Goal: Find specific page/section: Find specific page/section

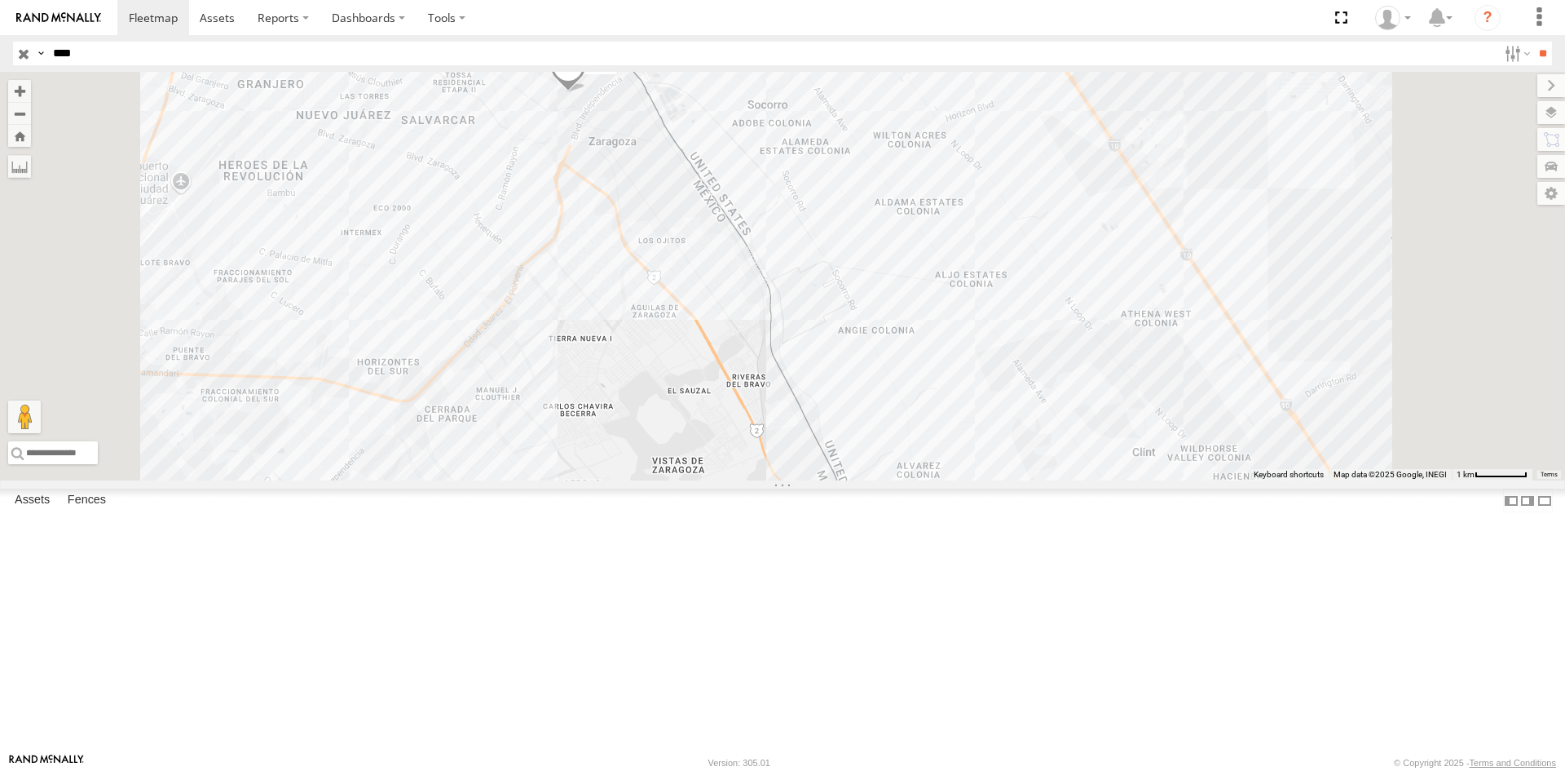
drag, startPoint x: 90, startPoint y: 56, endPoint x: 0, endPoint y: 53, distance: 89.7
click at [0, 53] on header "Search Query Asset ID Asset Label Registration Manufacturer Model VIN Job ID IP" at bounding box center [782, 53] width 1565 height 37
click at [1534, 42] on input "**" at bounding box center [1543, 54] width 19 height 24
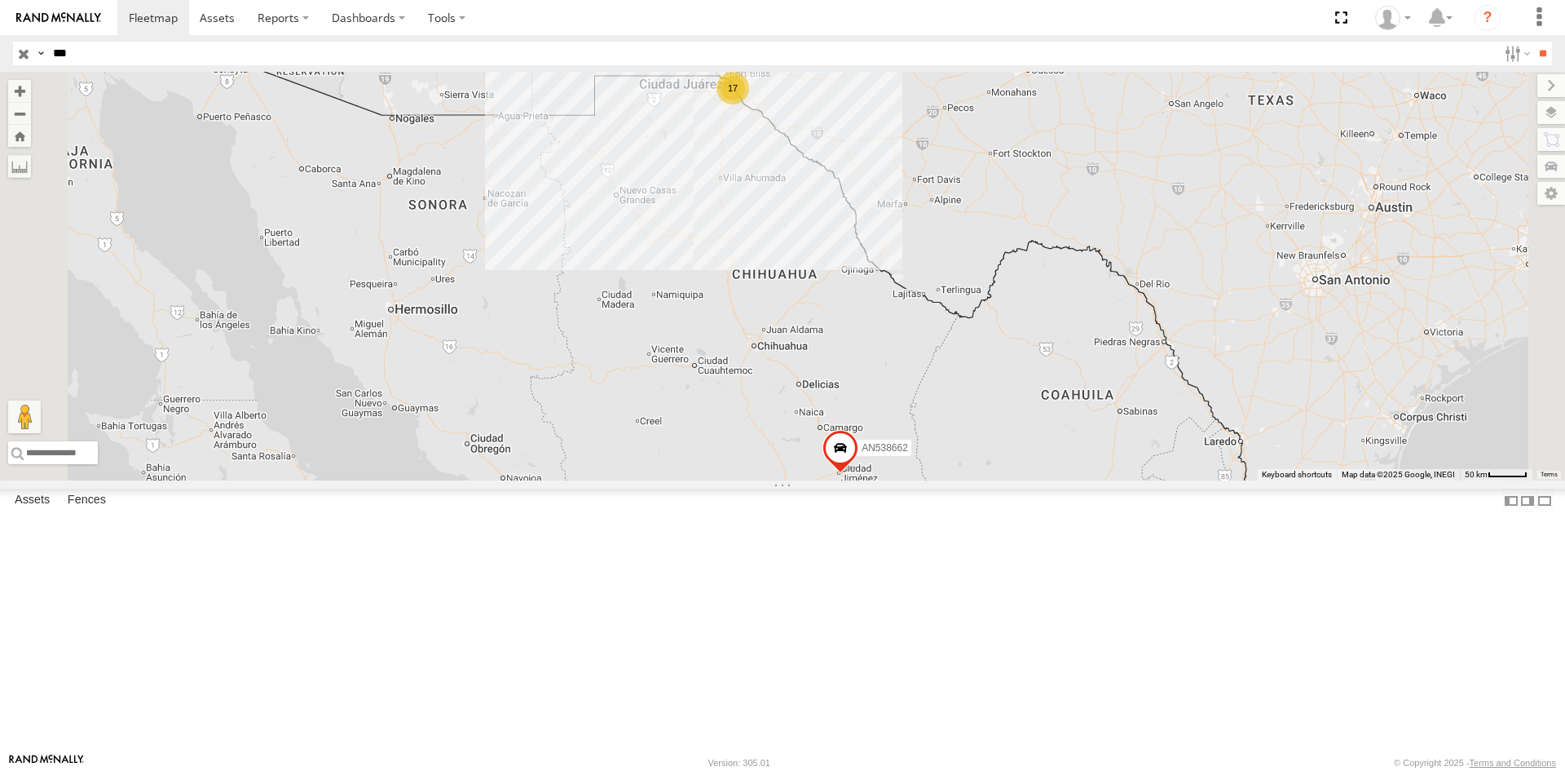
click at [0, 0] on div "EATON" at bounding box center [0, 0] width 0 height 0
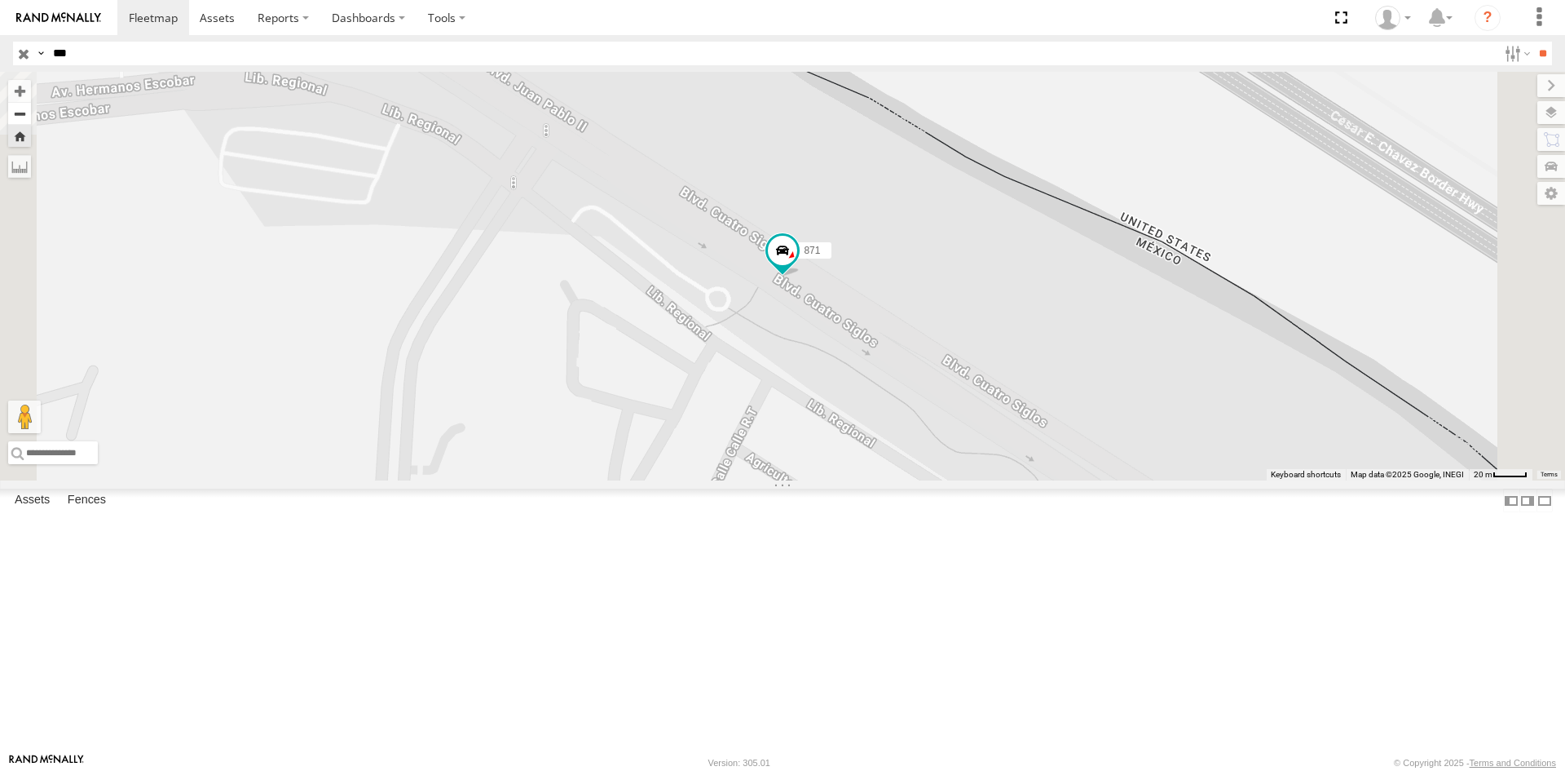
click at [31, 117] on button "Zoom out" at bounding box center [19, 113] width 23 height 23
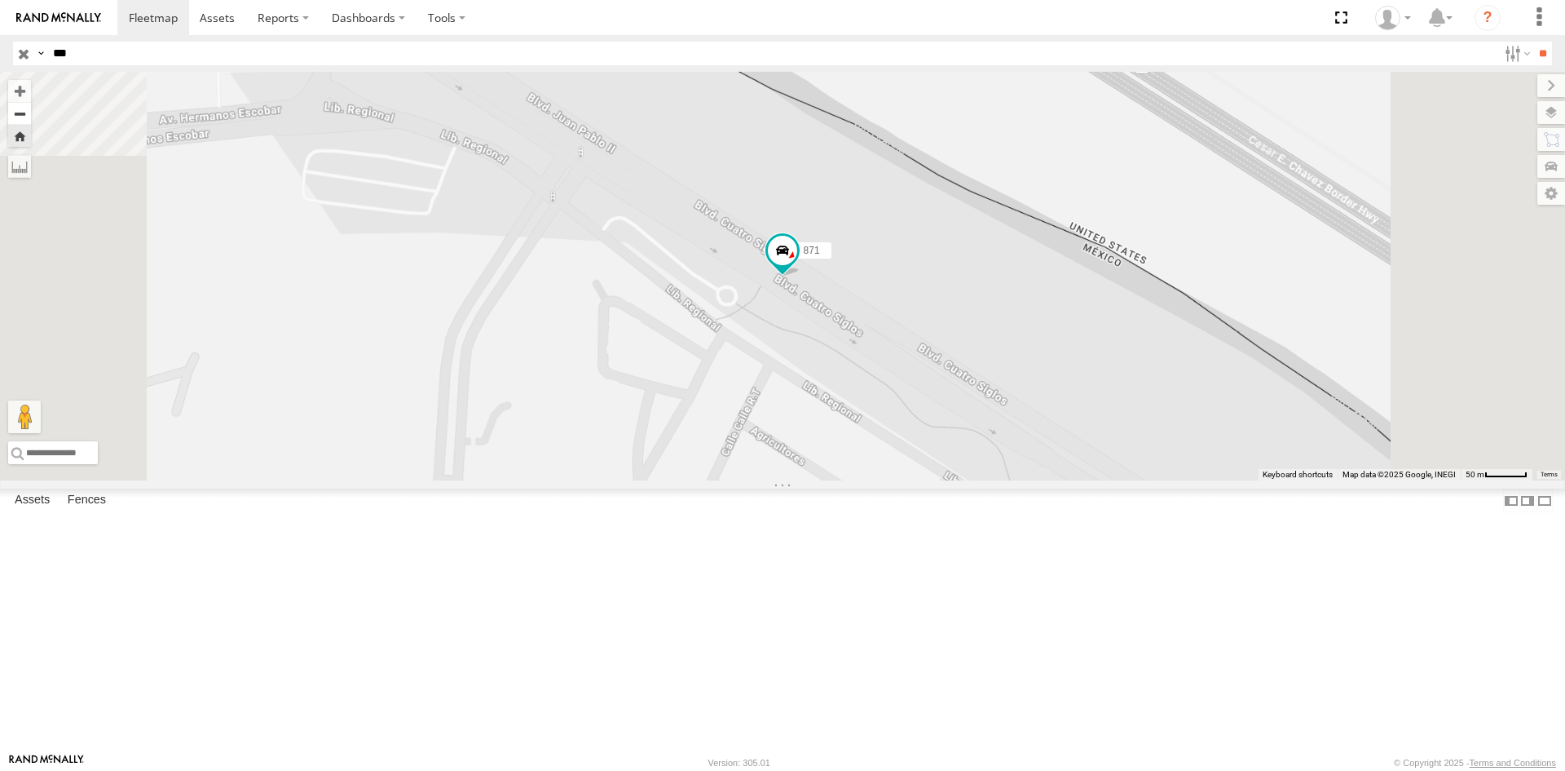
click at [31, 117] on button "Zoom out" at bounding box center [19, 113] width 23 height 23
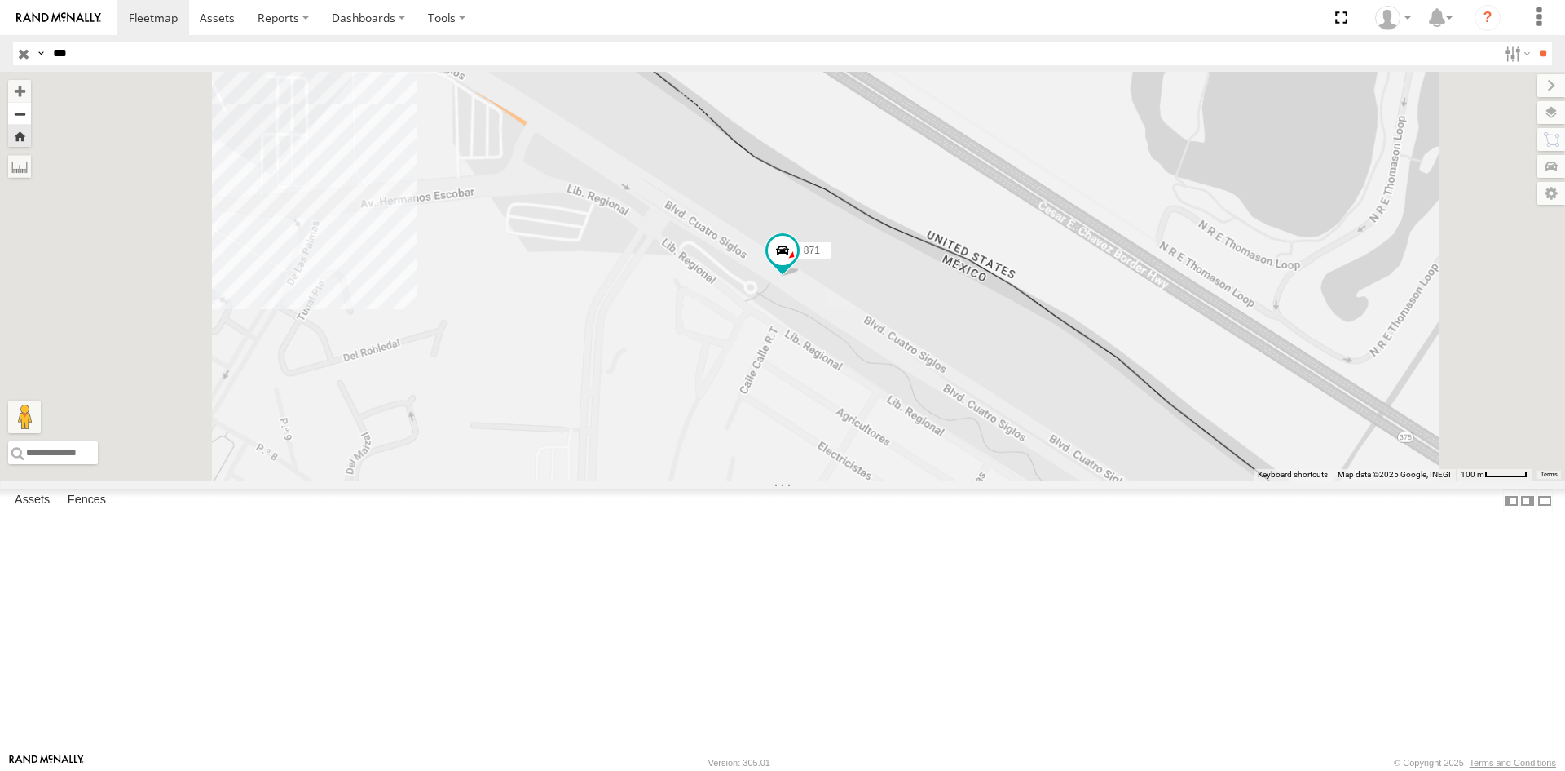
click at [31, 117] on button "Zoom out" at bounding box center [19, 113] width 23 height 23
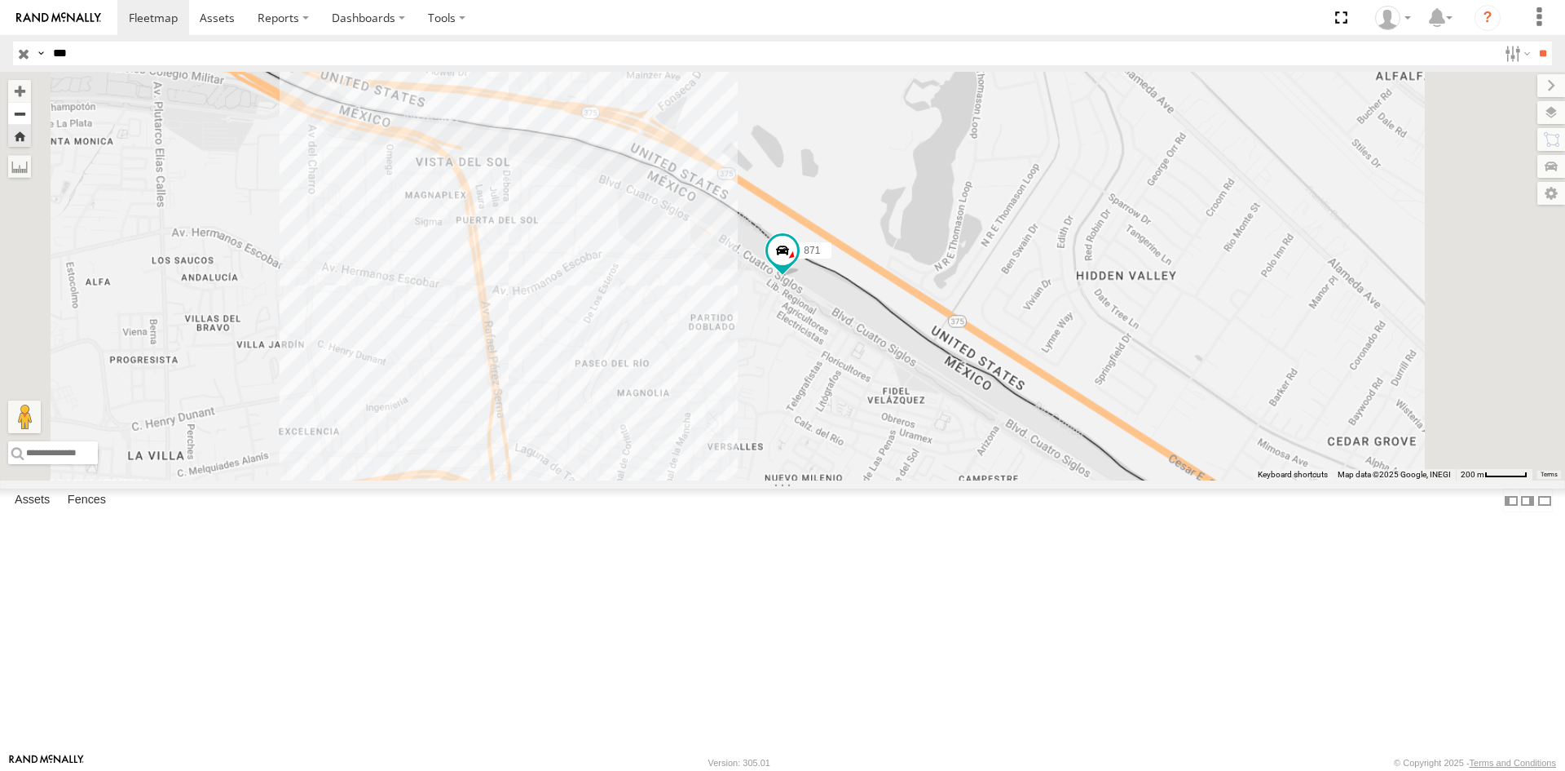
click at [31, 117] on button "Zoom out" at bounding box center [19, 113] width 23 height 23
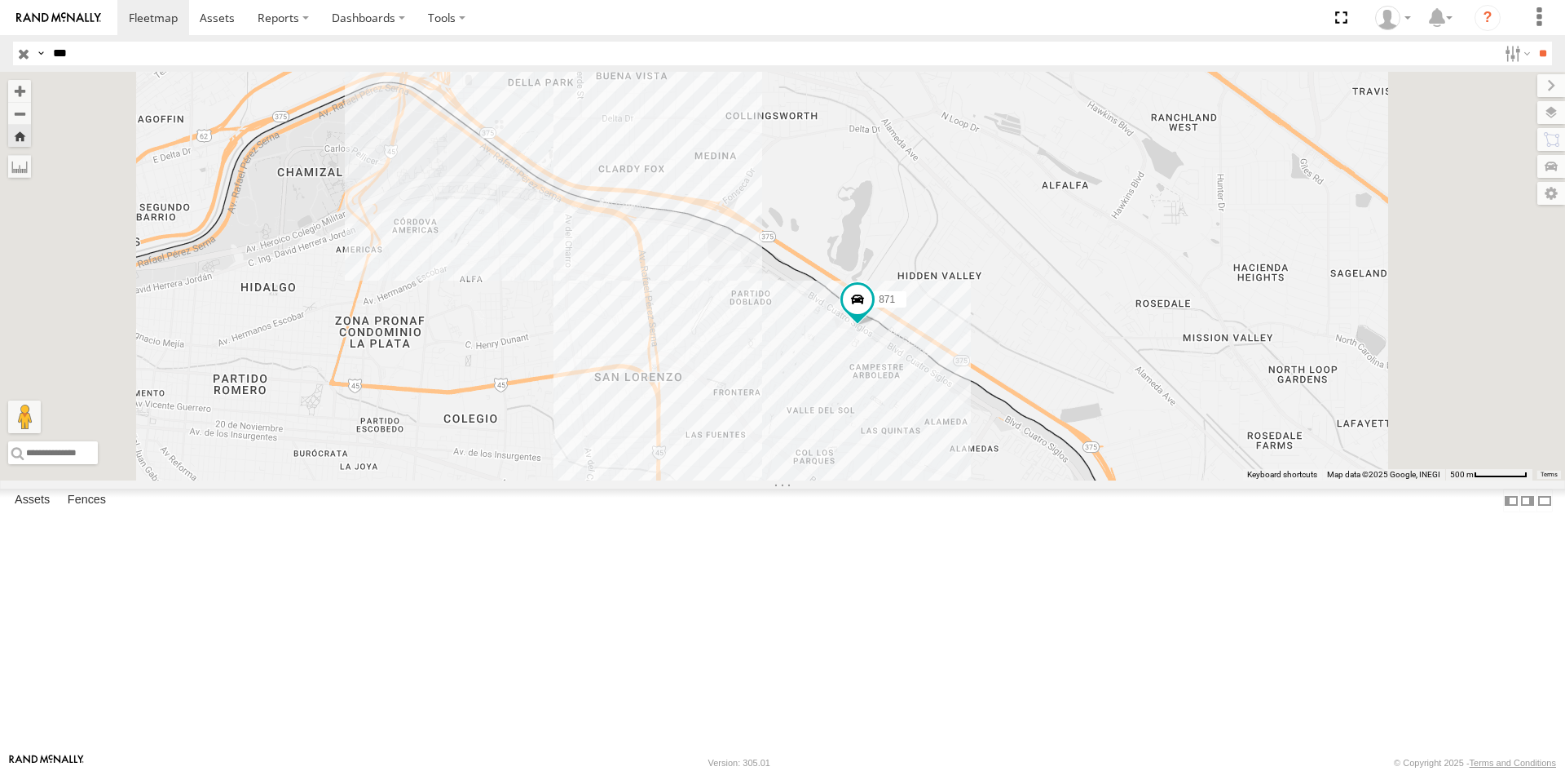
click at [0, 0] on div "871" at bounding box center [0, 0] width 0 height 0
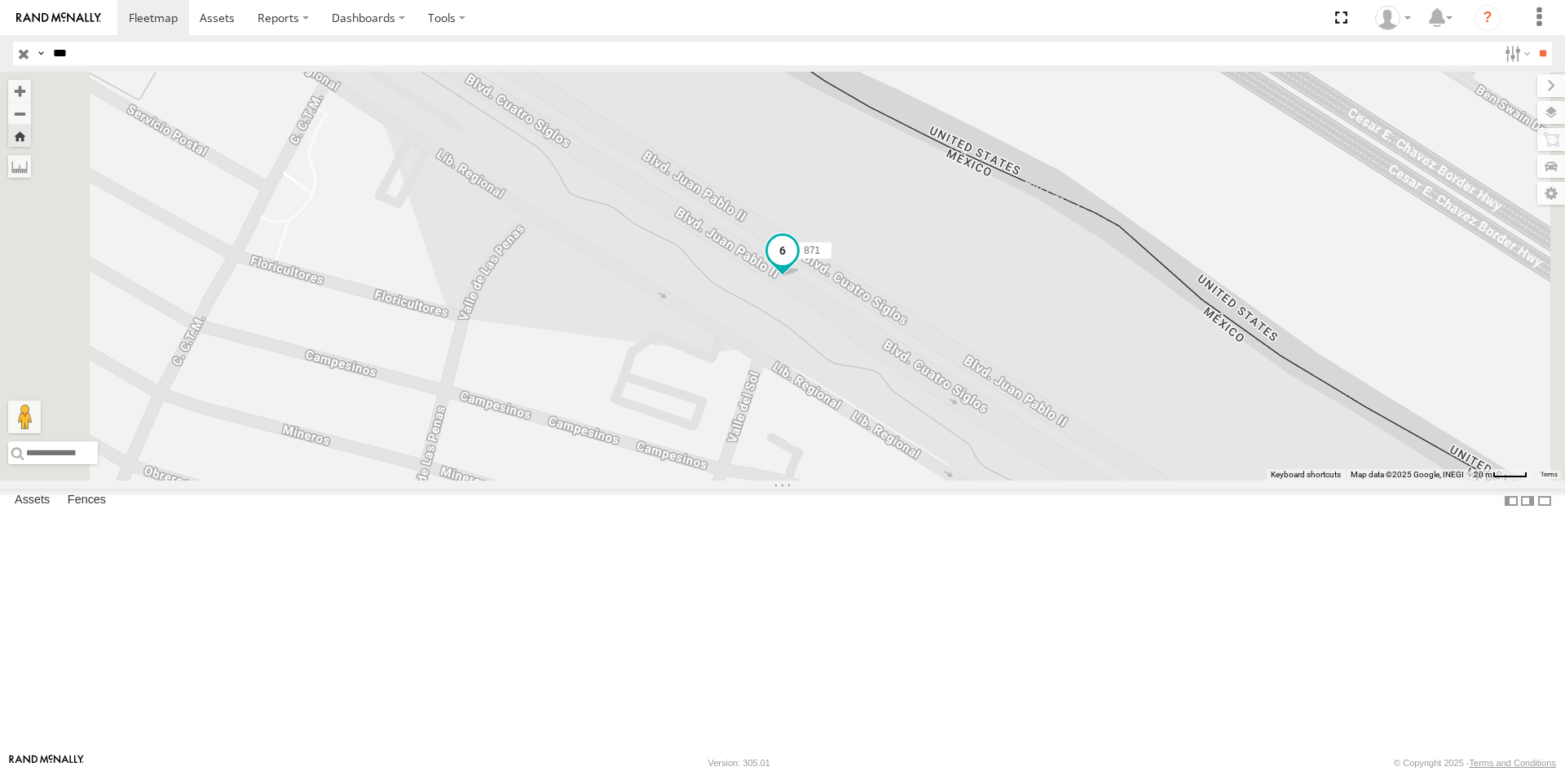
click at [797, 265] on span at bounding box center [782, 250] width 29 height 29
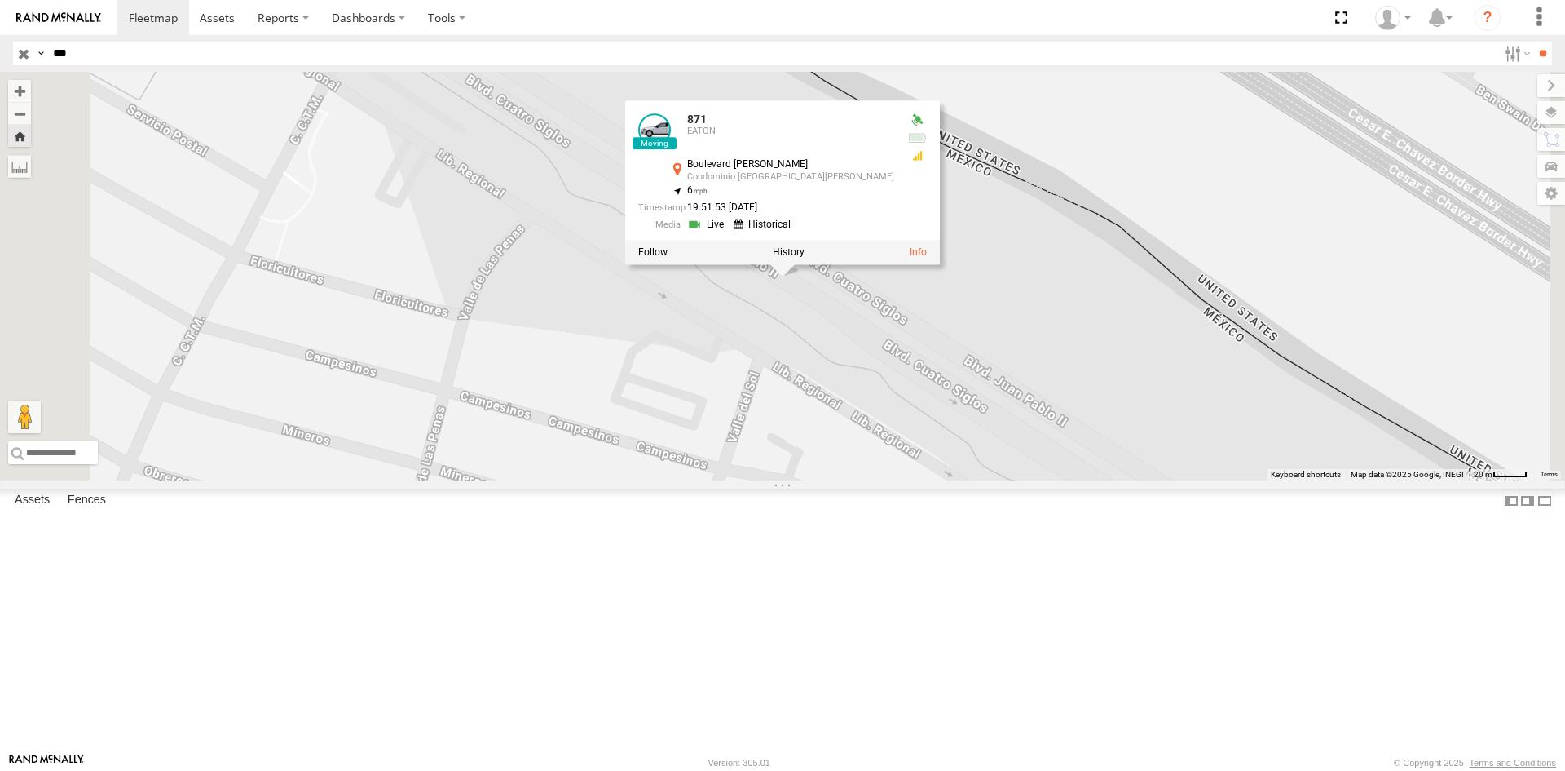
click at [1233, 441] on div "871 [STREET_ADDRESS][GEOGRAPHIC_DATA][PERSON_NAME][PERSON_NAME][PERSON_NAME] 31…" at bounding box center [782, 276] width 1565 height 408
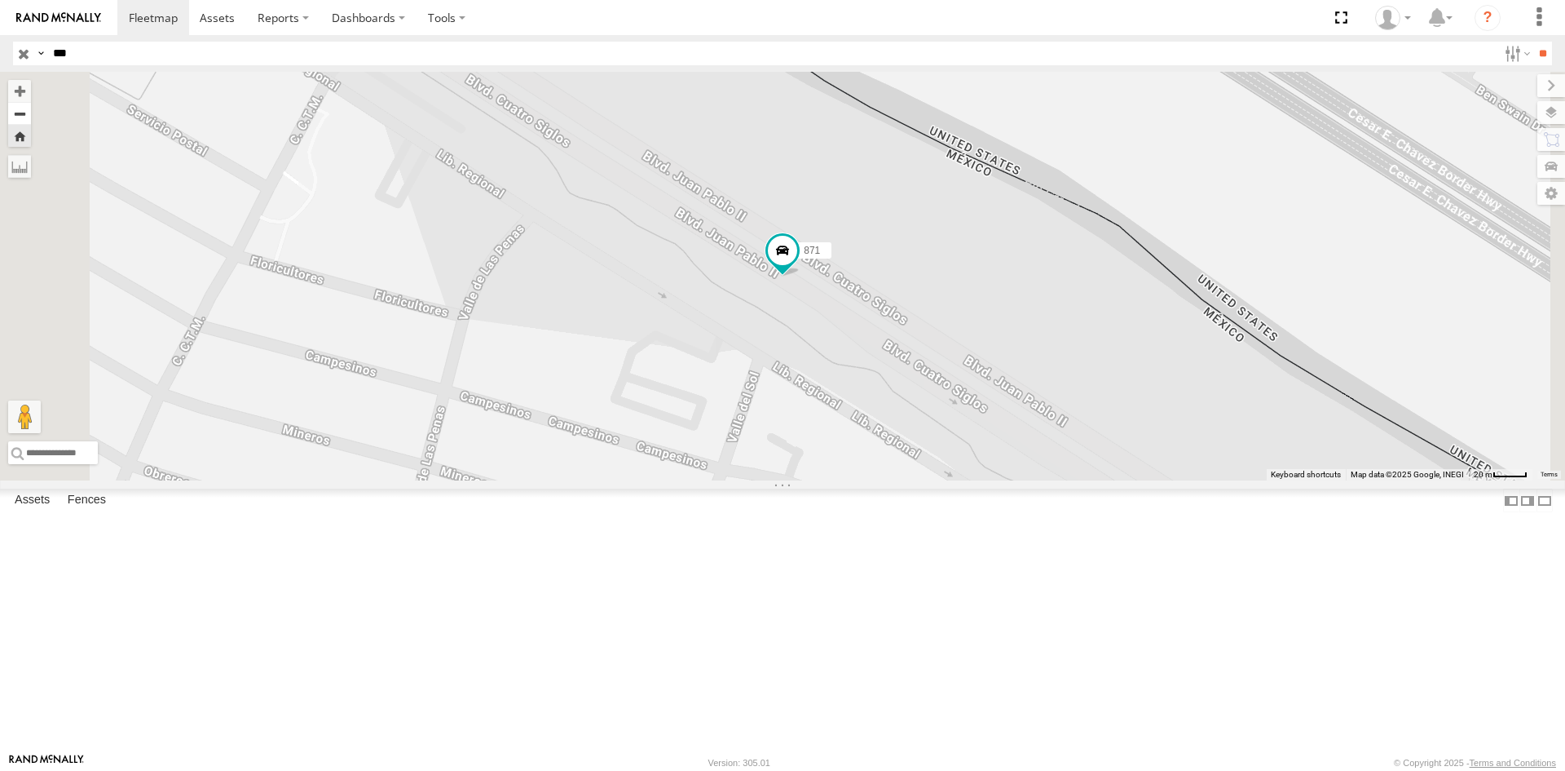
click at [31, 116] on button "Zoom out" at bounding box center [19, 113] width 23 height 23
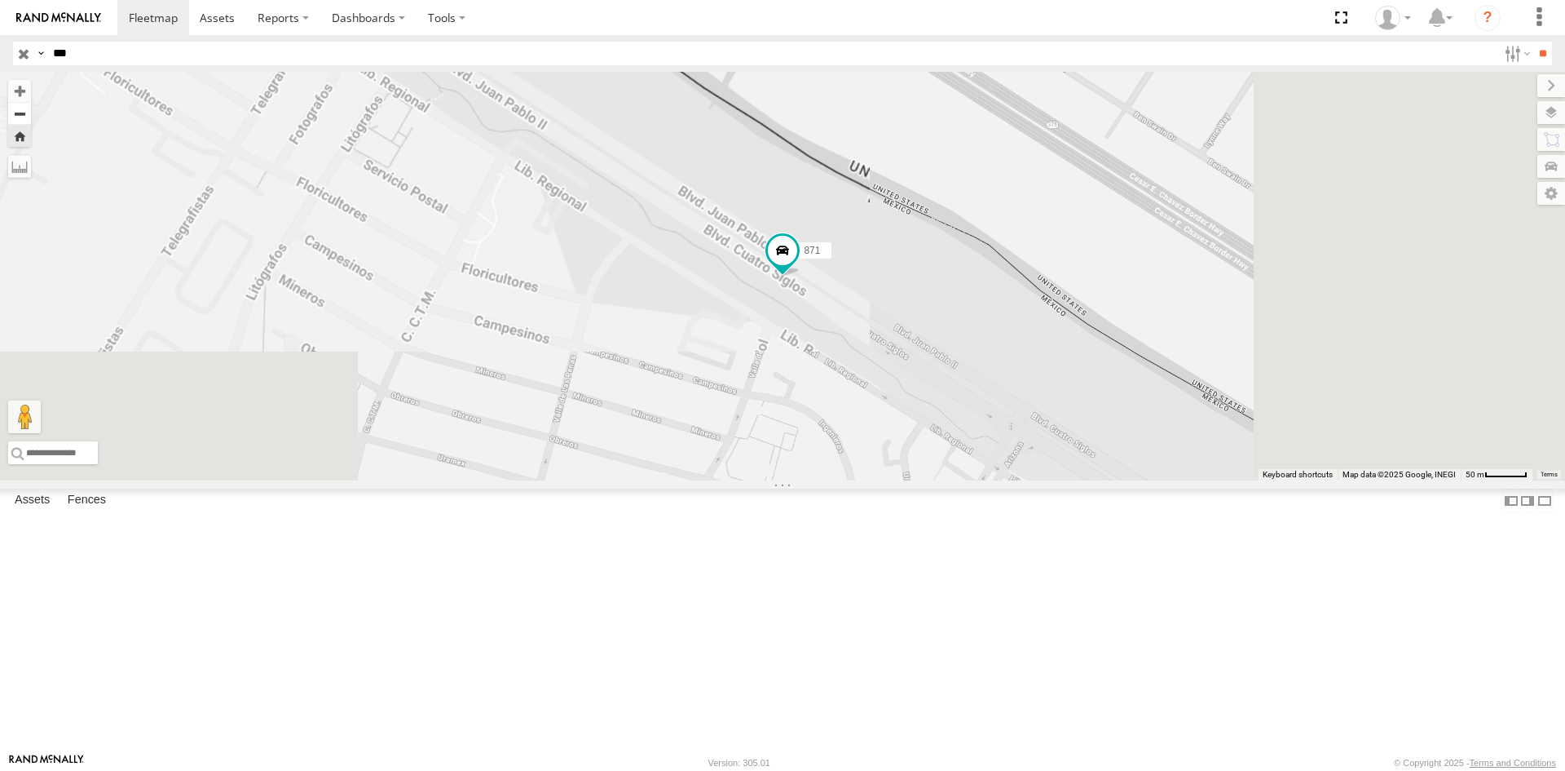
click at [31, 116] on button "Zoom out" at bounding box center [19, 113] width 23 height 23
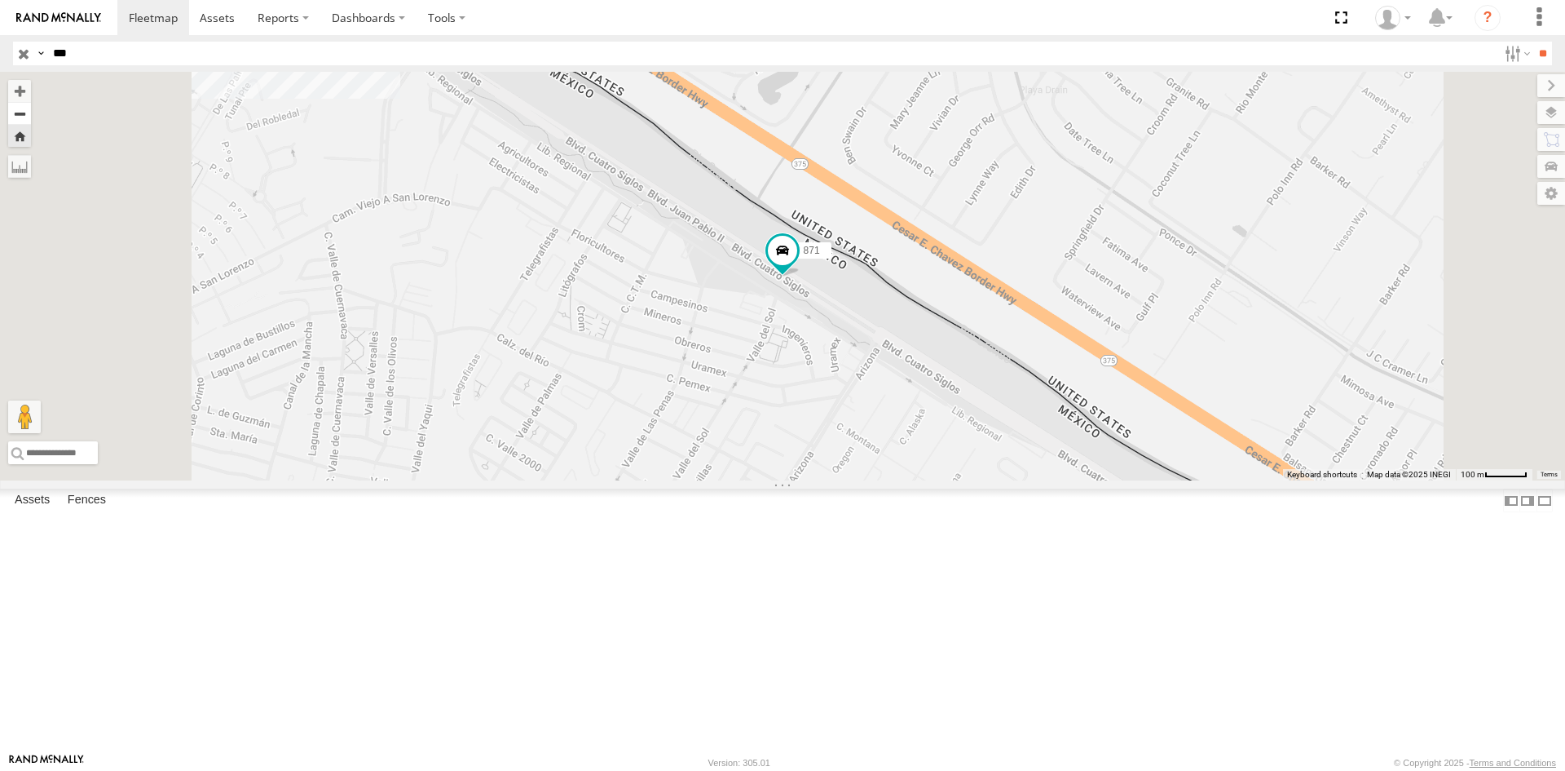
click at [31, 116] on button "Zoom out" at bounding box center [19, 113] width 23 height 23
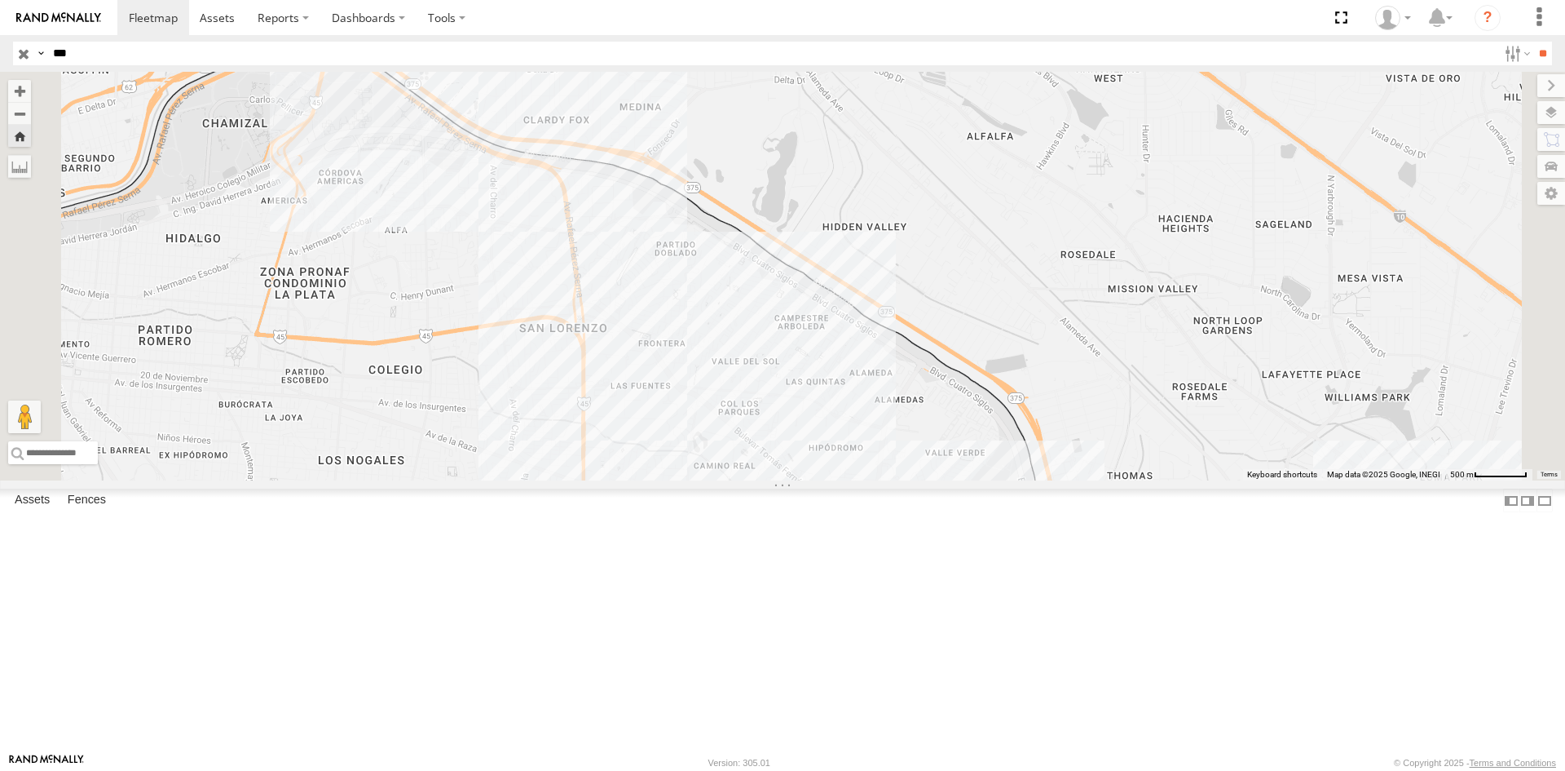
click at [0, 0] on div "871" at bounding box center [0, 0] width 0 height 0
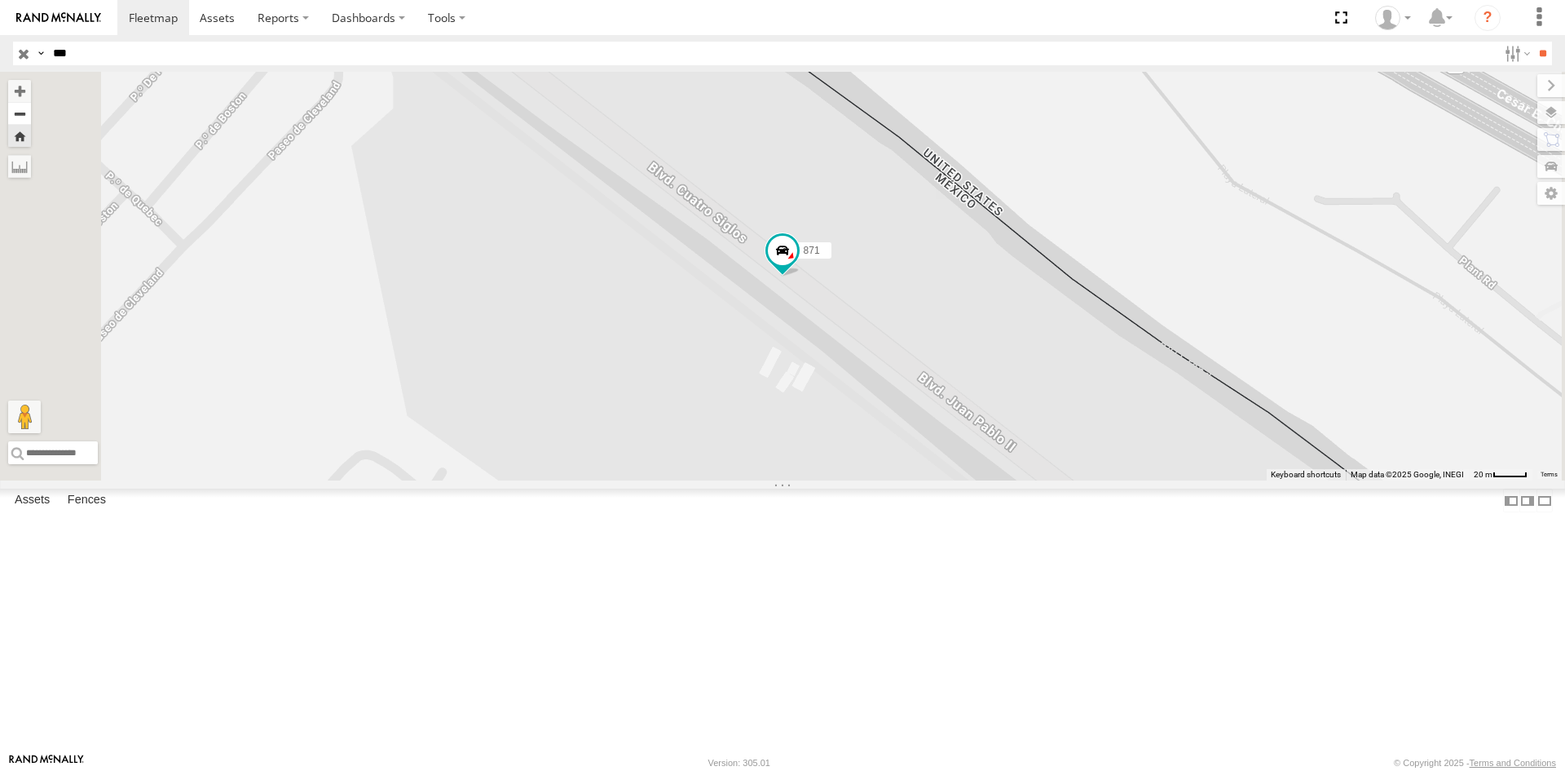
click at [31, 117] on button "Zoom out" at bounding box center [19, 113] width 23 height 23
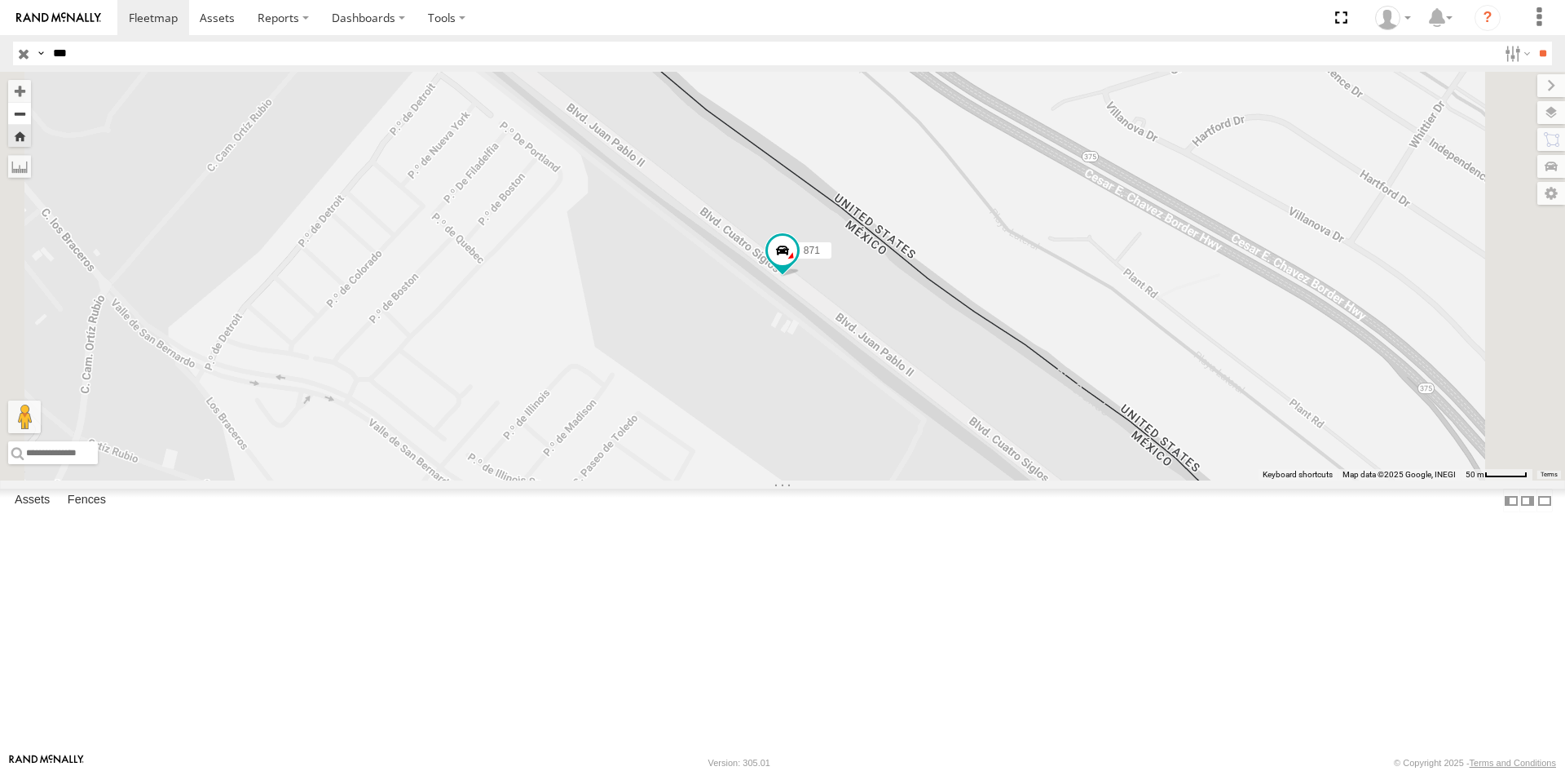
click at [31, 117] on button "Zoom out" at bounding box center [19, 113] width 23 height 23
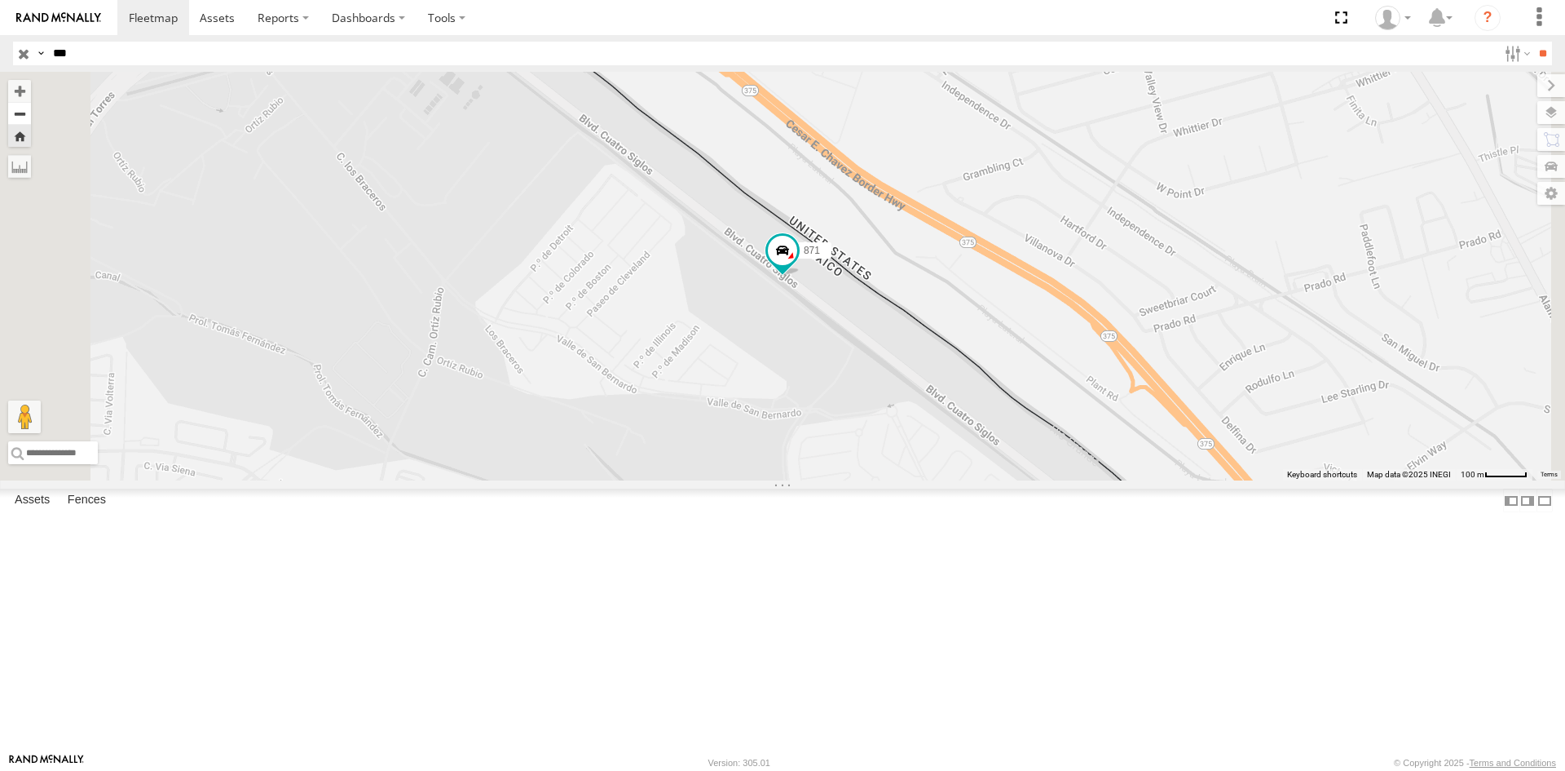
click at [31, 117] on button "Zoom out" at bounding box center [19, 113] width 23 height 23
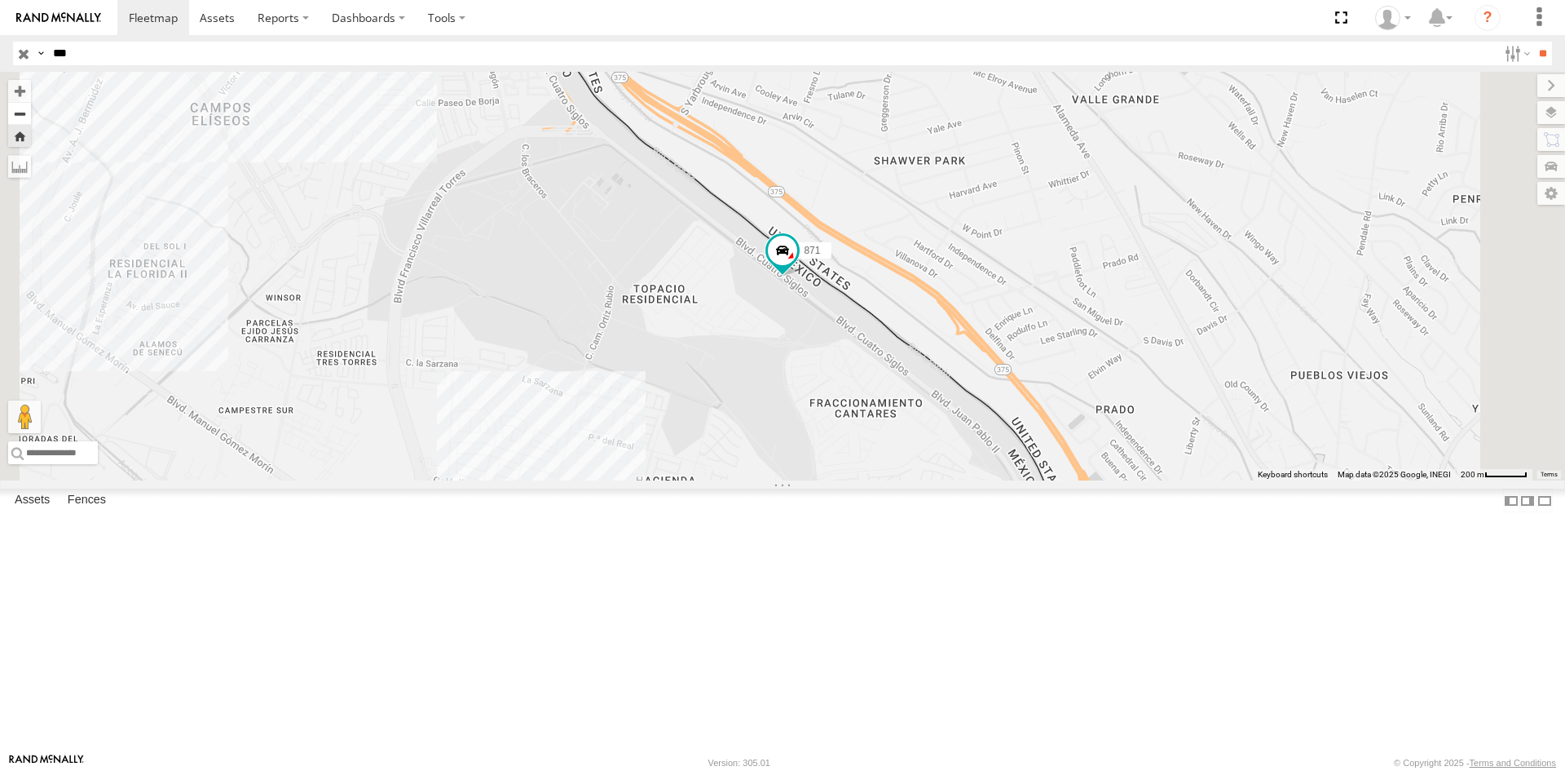
click at [31, 117] on button "Zoom out" at bounding box center [19, 113] width 23 height 23
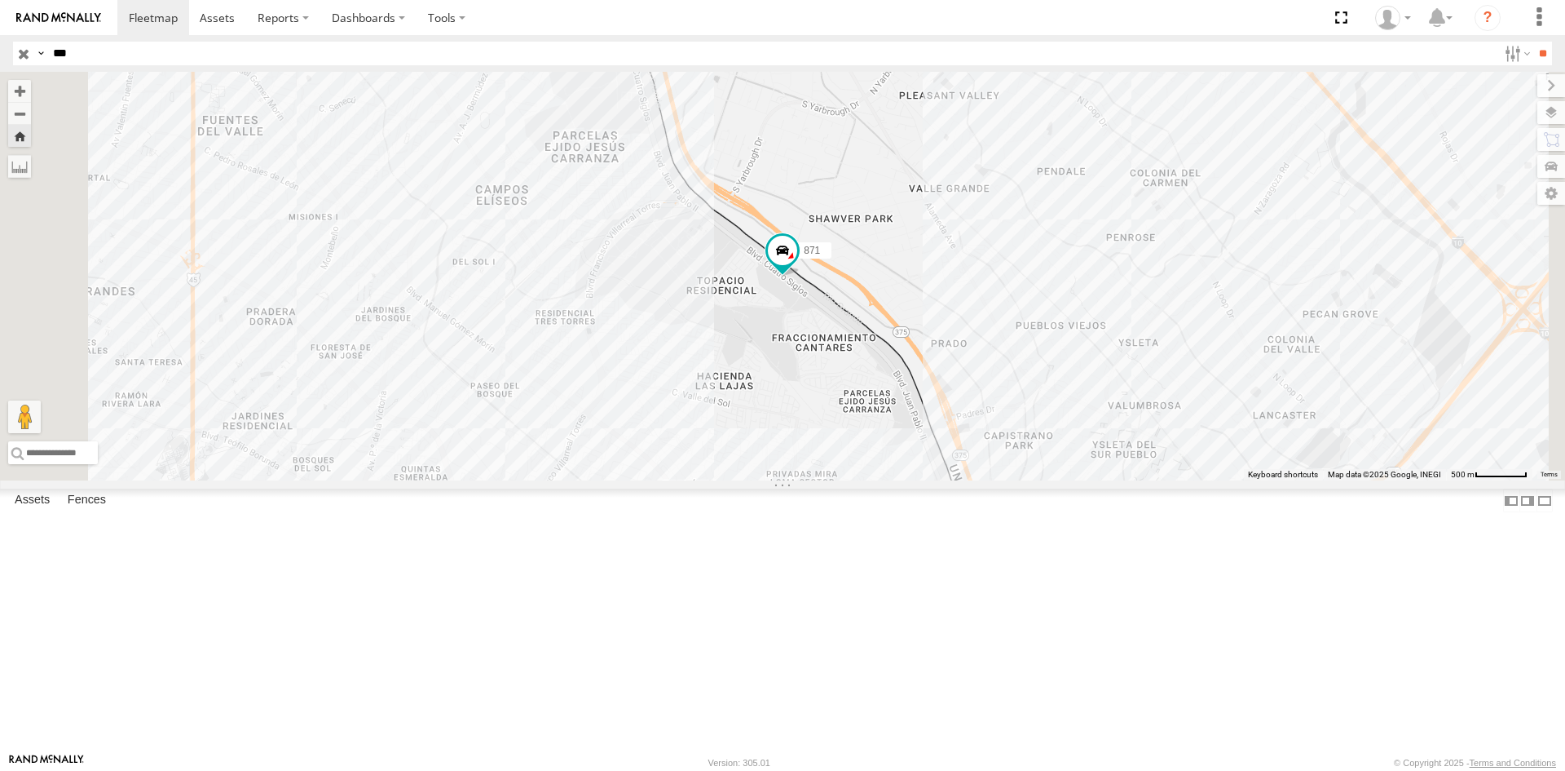
drag, startPoint x: 82, startPoint y: 55, endPoint x: 0, endPoint y: -20, distance: 111.9
click at [0, 0] on html at bounding box center [782, 385] width 1565 height 771
click at [1534, 42] on input "**" at bounding box center [1543, 54] width 19 height 24
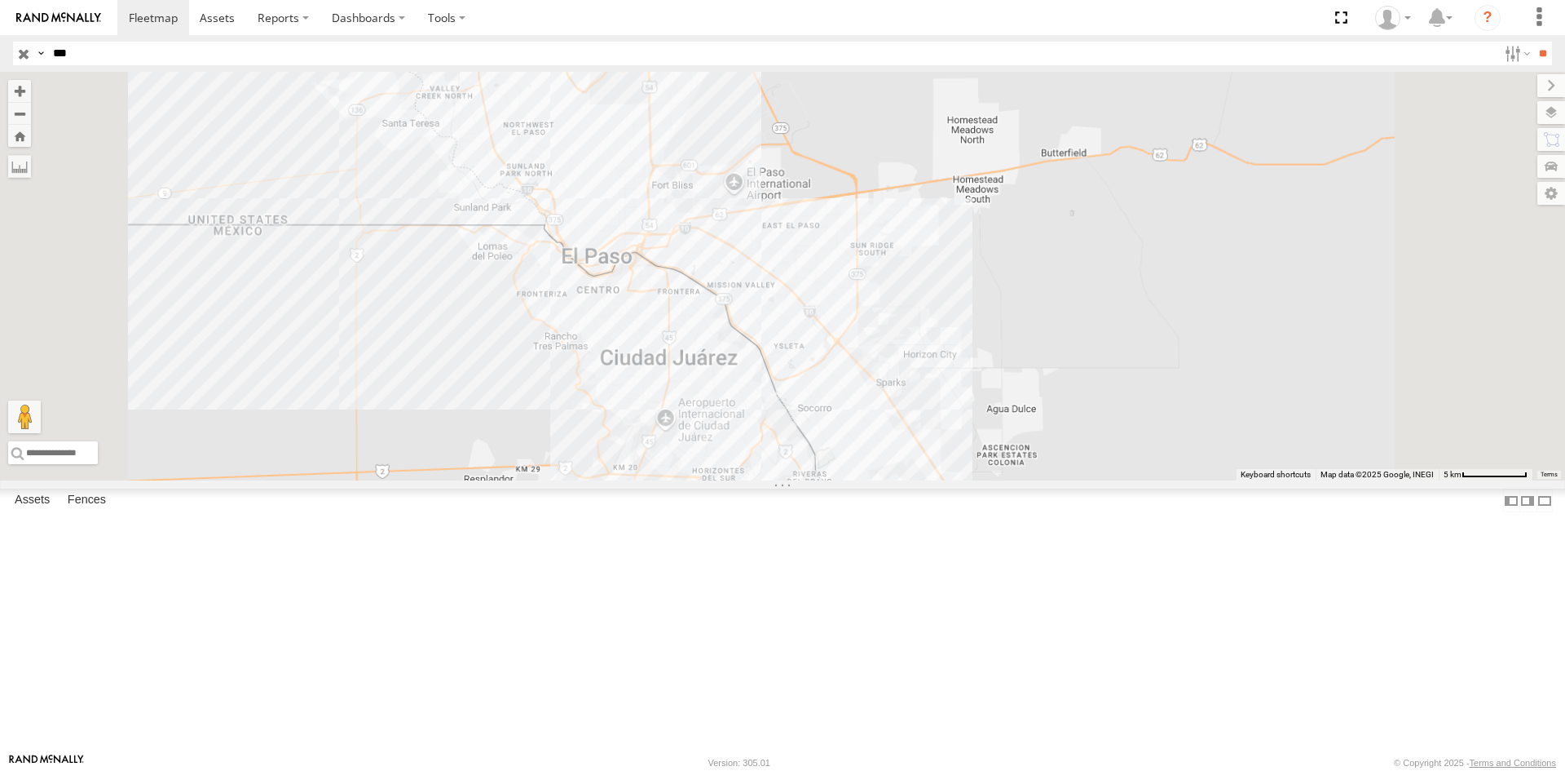
click at [0, 0] on div "624 FLEX SUR" at bounding box center [0, 0] width 0 height 0
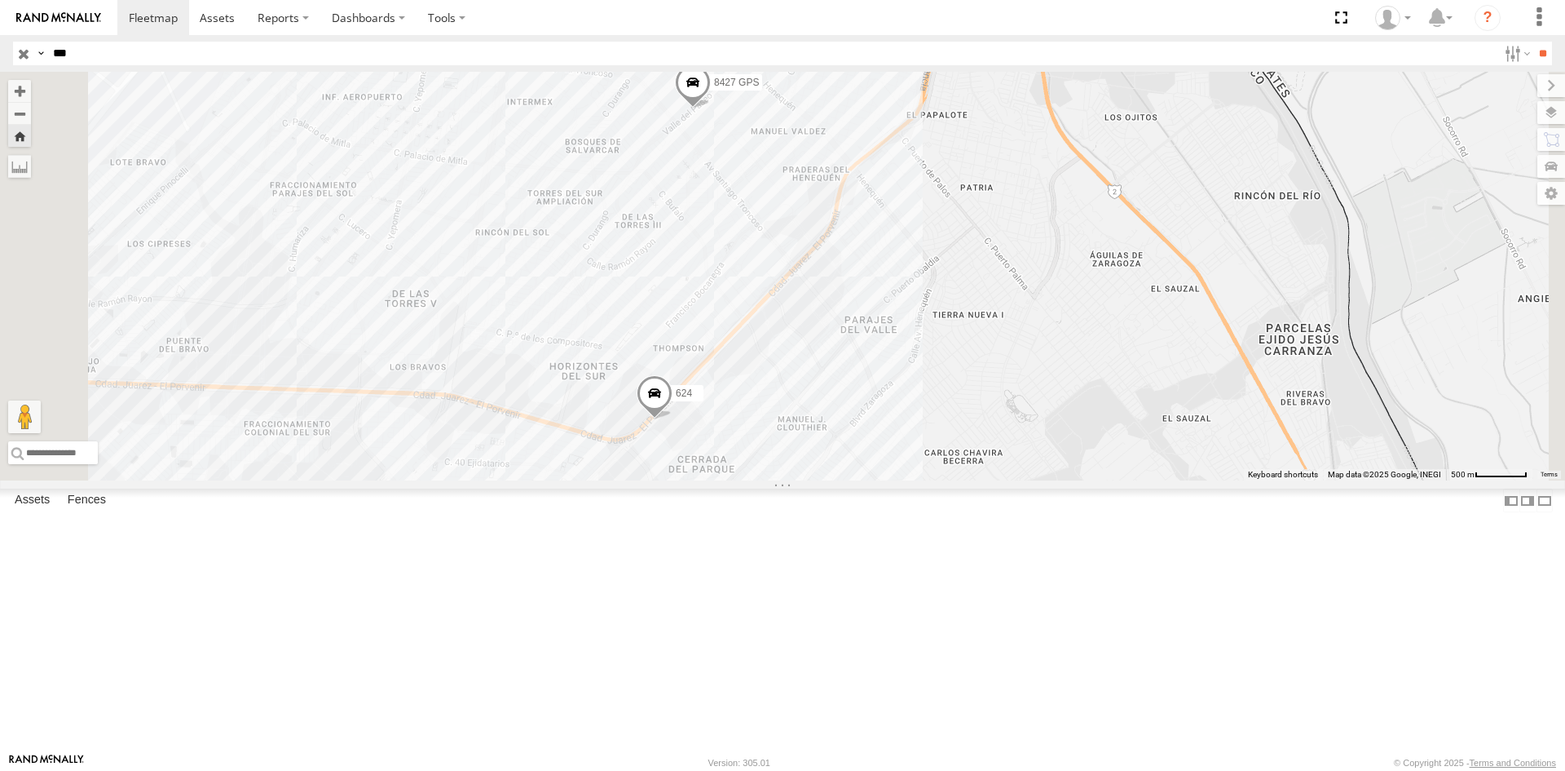
drag, startPoint x: 81, startPoint y: 55, endPoint x: 46, endPoint y: 57, distance: 35.1
click at [45, 55] on div "Search Query Asset ID Asset Label Registration Manufacturer Model VIN Job ID Dr…" at bounding box center [773, 54] width 1521 height 24
click at [1534, 42] on input "**" at bounding box center [1543, 54] width 19 height 24
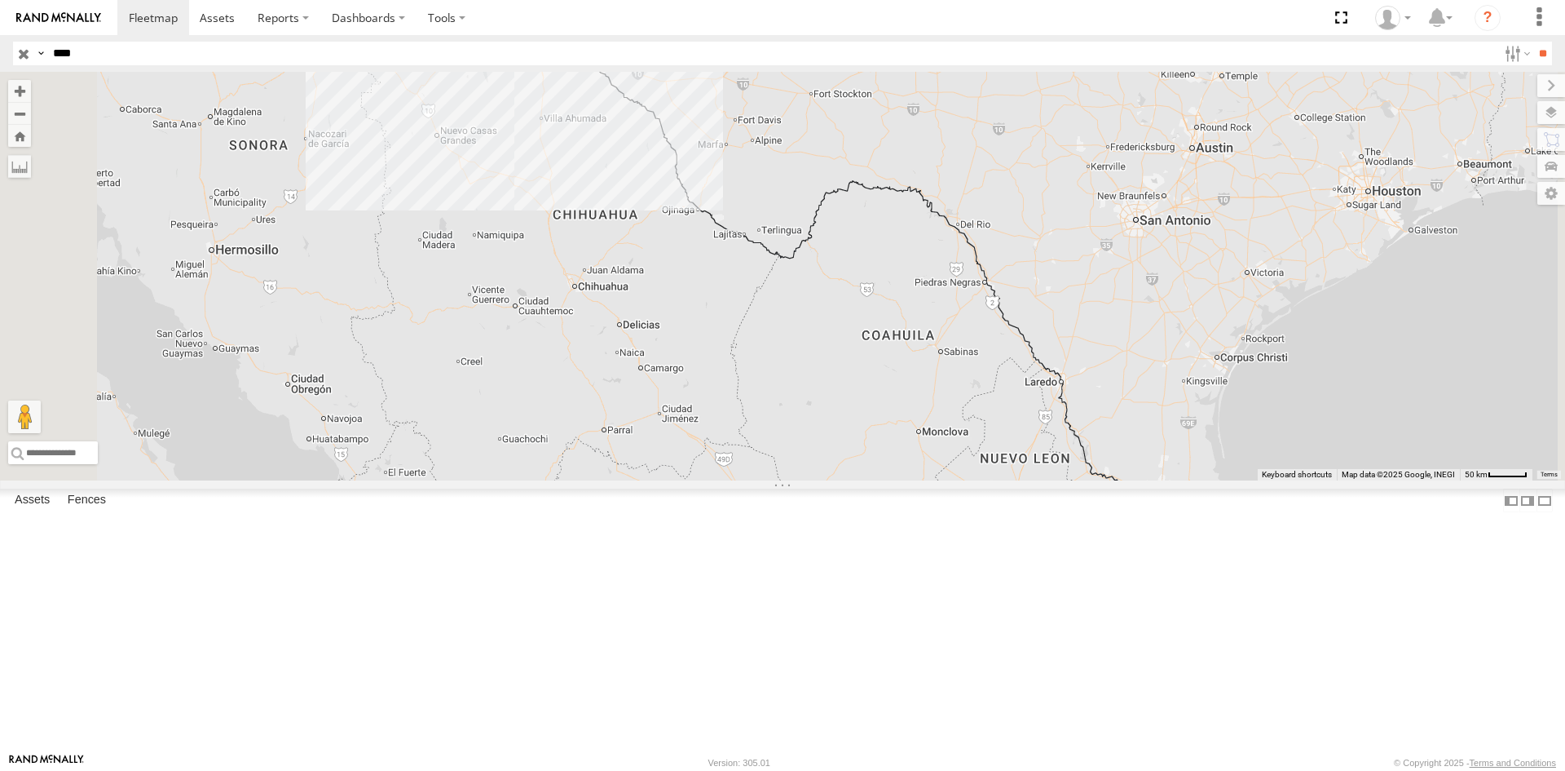
click at [0, 0] on div "4000" at bounding box center [0, 0] width 0 height 0
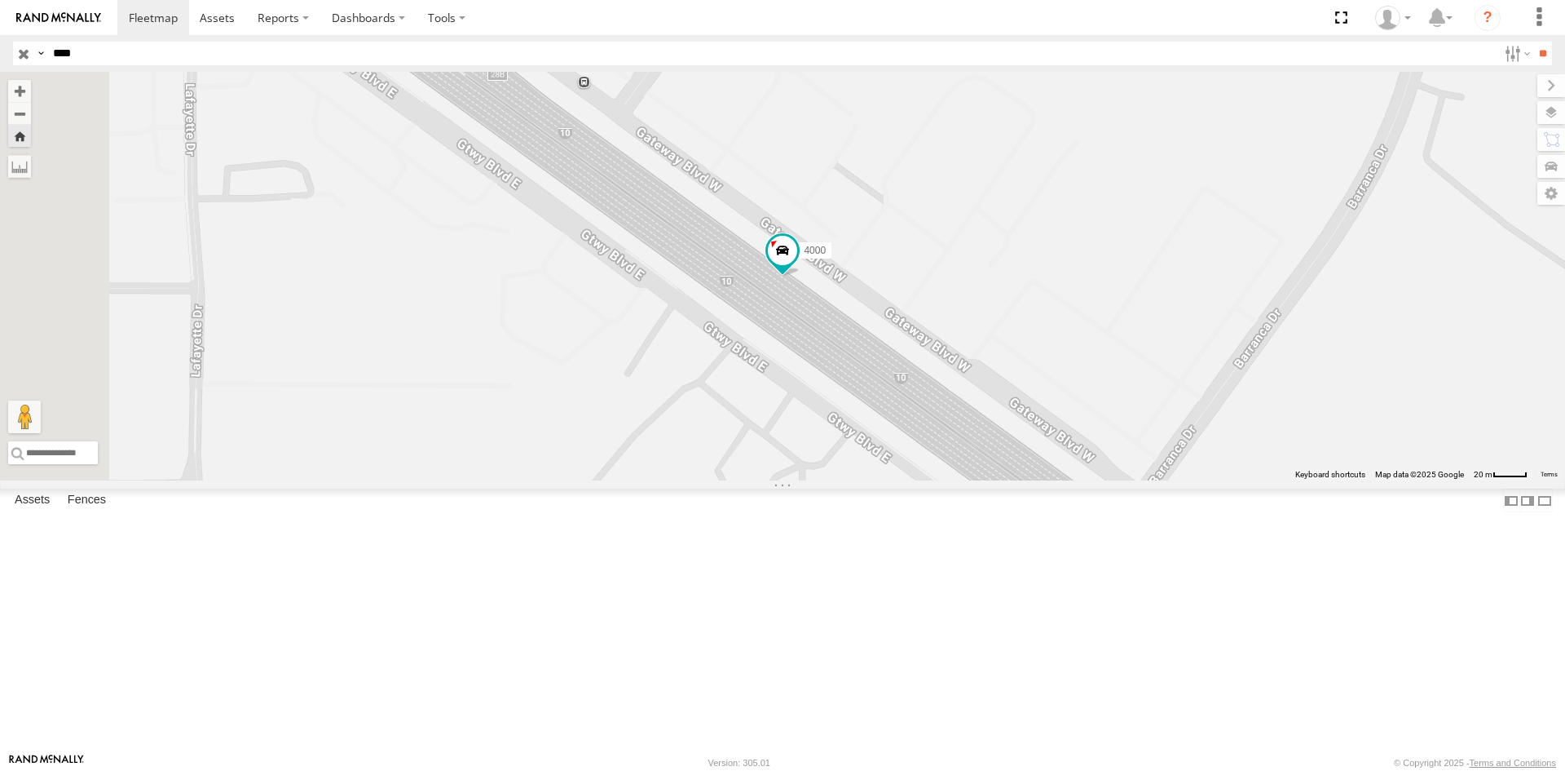
drag, startPoint x: 83, startPoint y: 55, endPoint x: 44, endPoint y: 55, distance: 39.1
click at [46, 55] on div "Search Query Asset ID Asset Label Registration Manufacturer Model VIN Job ID Dr…" at bounding box center [773, 54] width 1521 height 24
click at [1534, 42] on input "**" at bounding box center [1543, 54] width 19 height 24
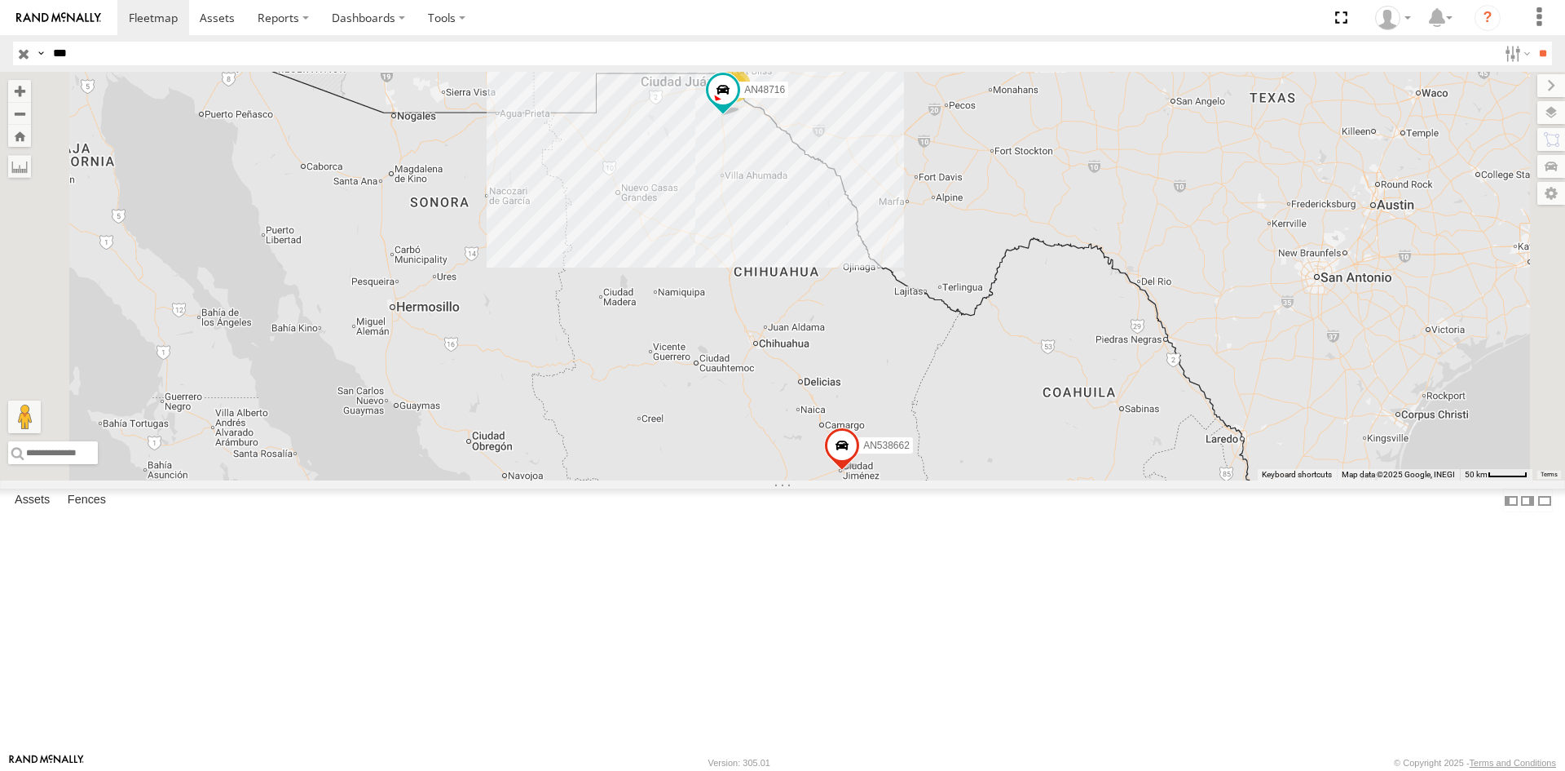
click at [0, 0] on div "871" at bounding box center [0, 0] width 0 height 0
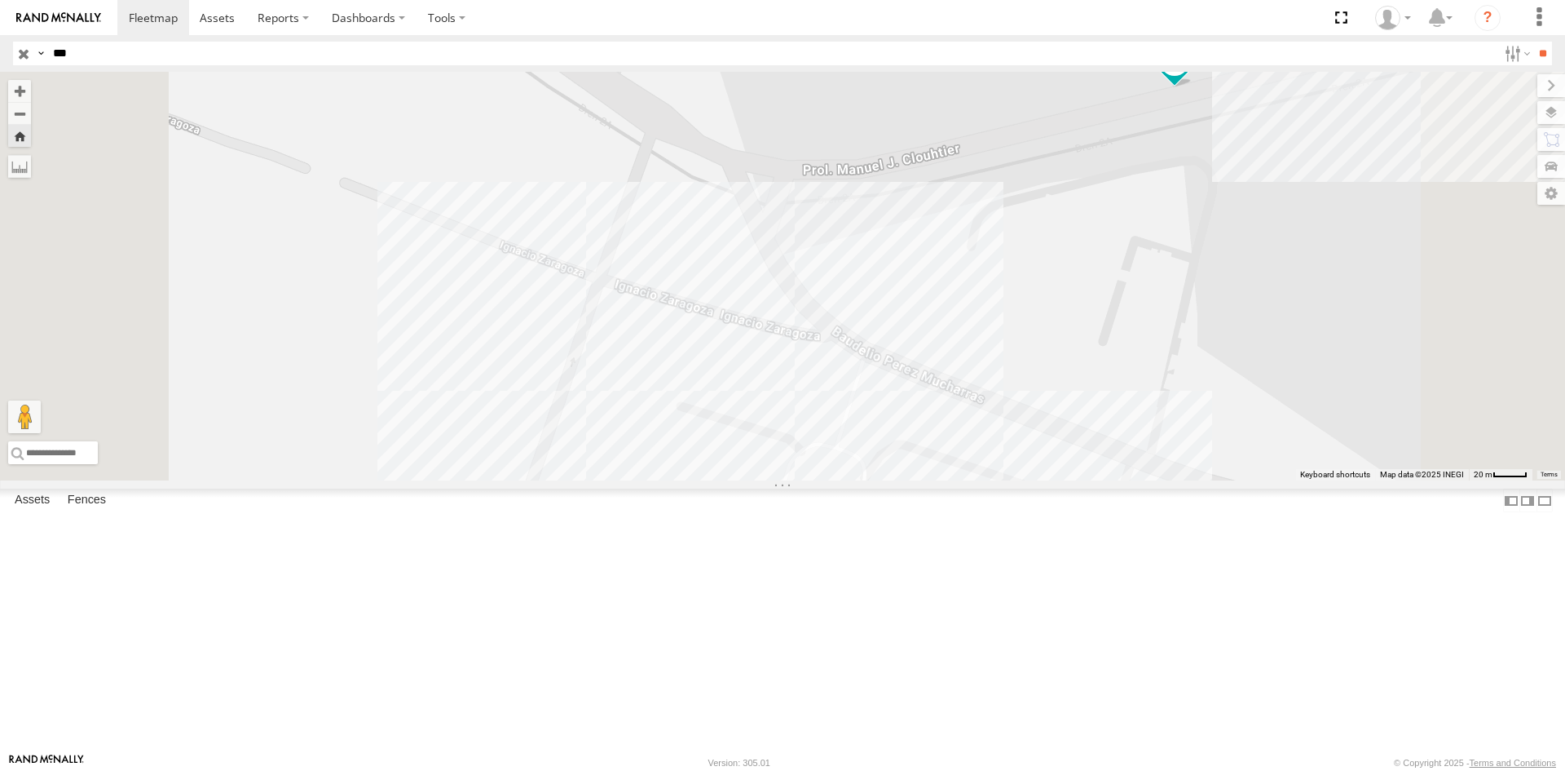
drag, startPoint x: 77, startPoint y: 47, endPoint x: 0, endPoint y: 21, distance: 81.7
click at [0, 21] on body at bounding box center [782, 385] width 1565 height 771
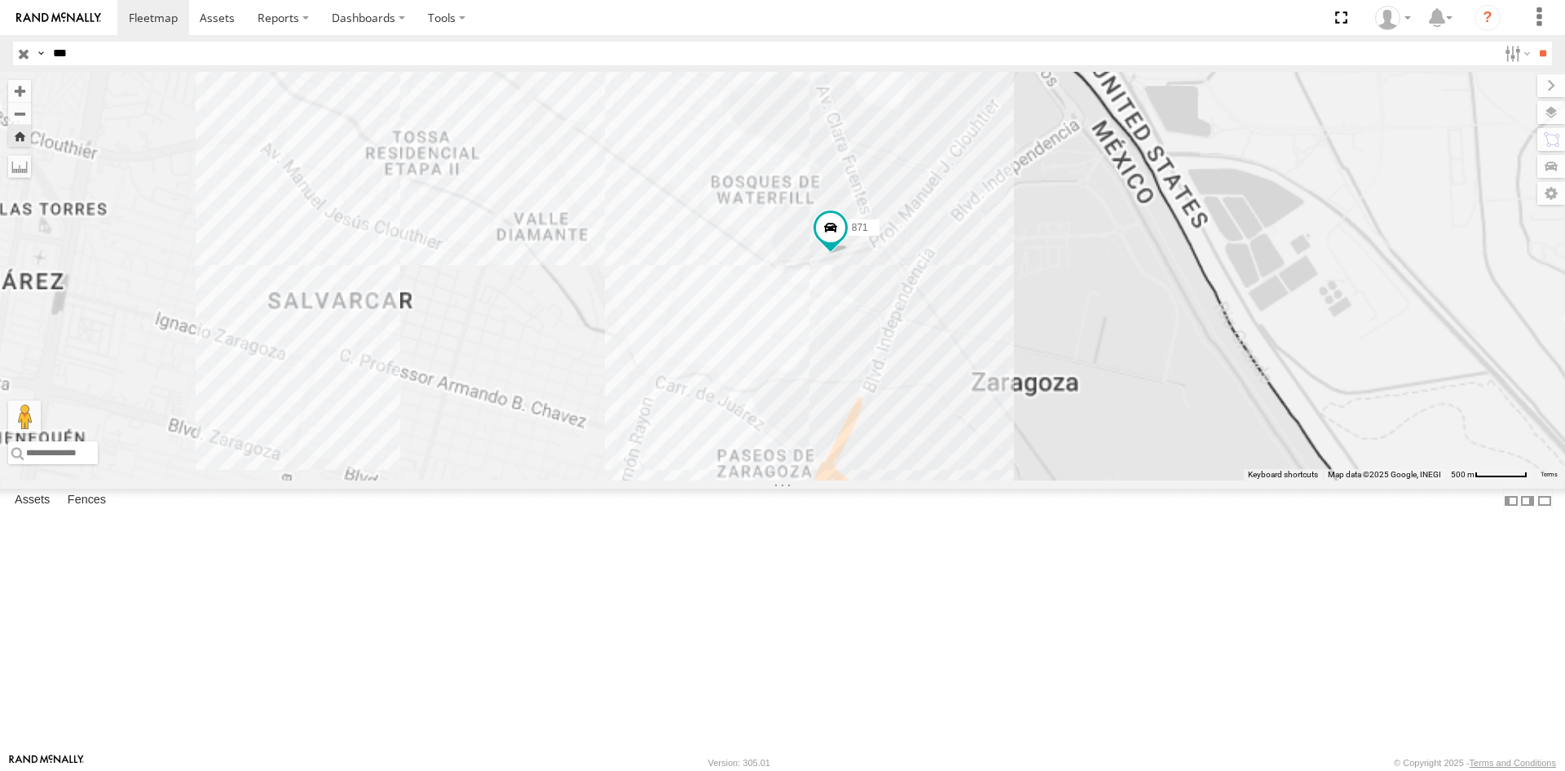
type input "***"
click at [1534, 42] on input "**" at bounding box center [1543, 54] width 19 height 24
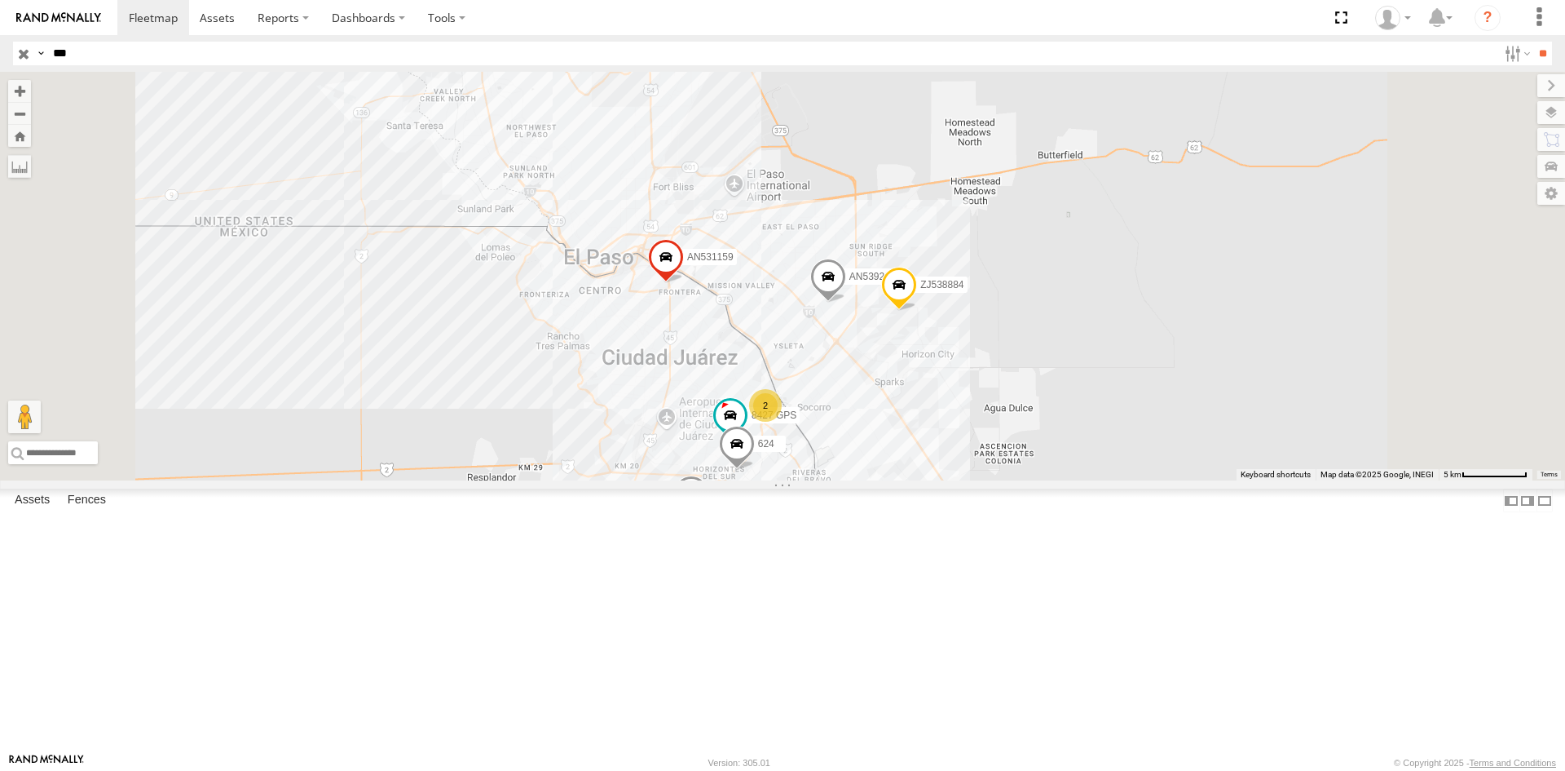
click at [0, 0] on div "FLEX SUR" at bounding box center [0, 0] width 0 height 0
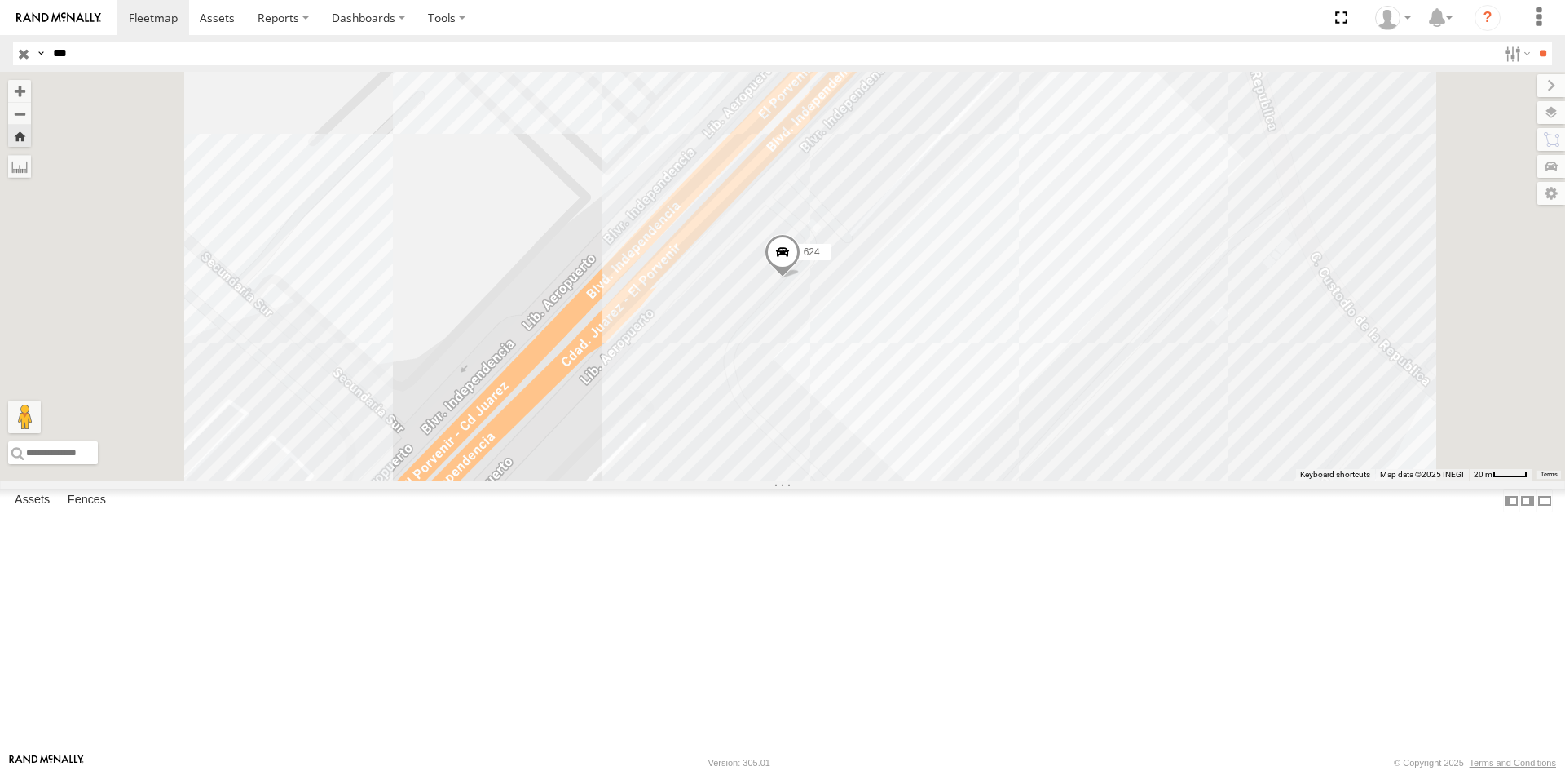
click at [634, 480] on div "624" at bounding box center [782, 276] width 1565 height 408
